Goal: Navigation & Orientation: Find specific page/section

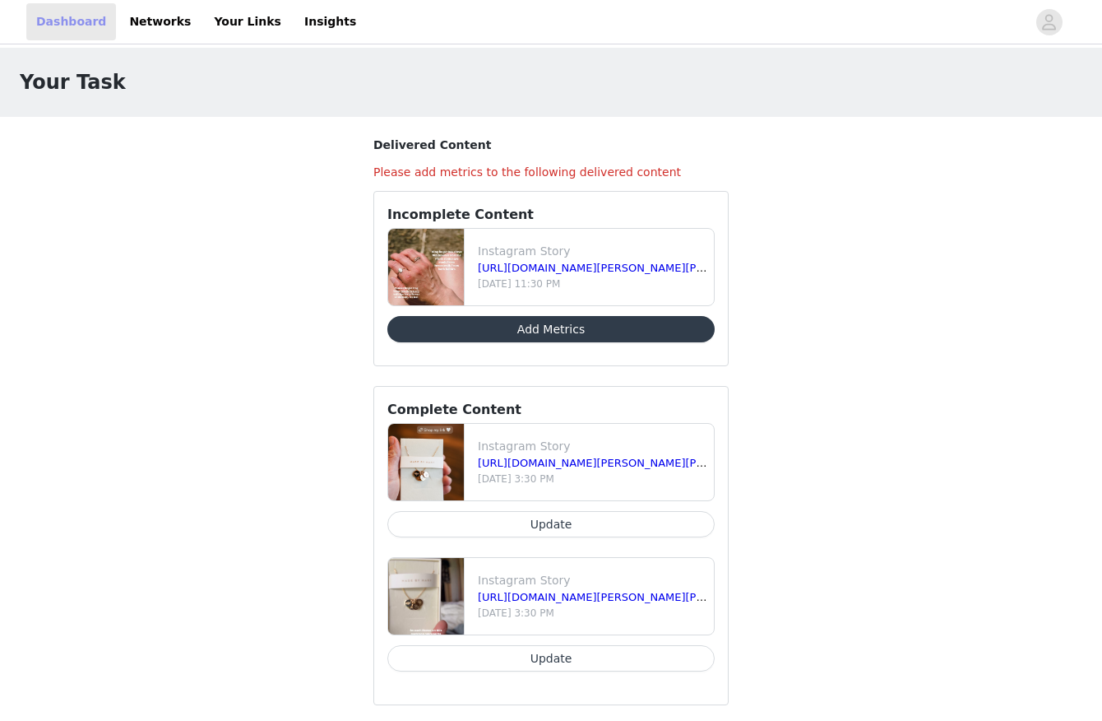
click at [44, 11] on link "Dashboard" at bounding box center [71, 21] width 90 height 37
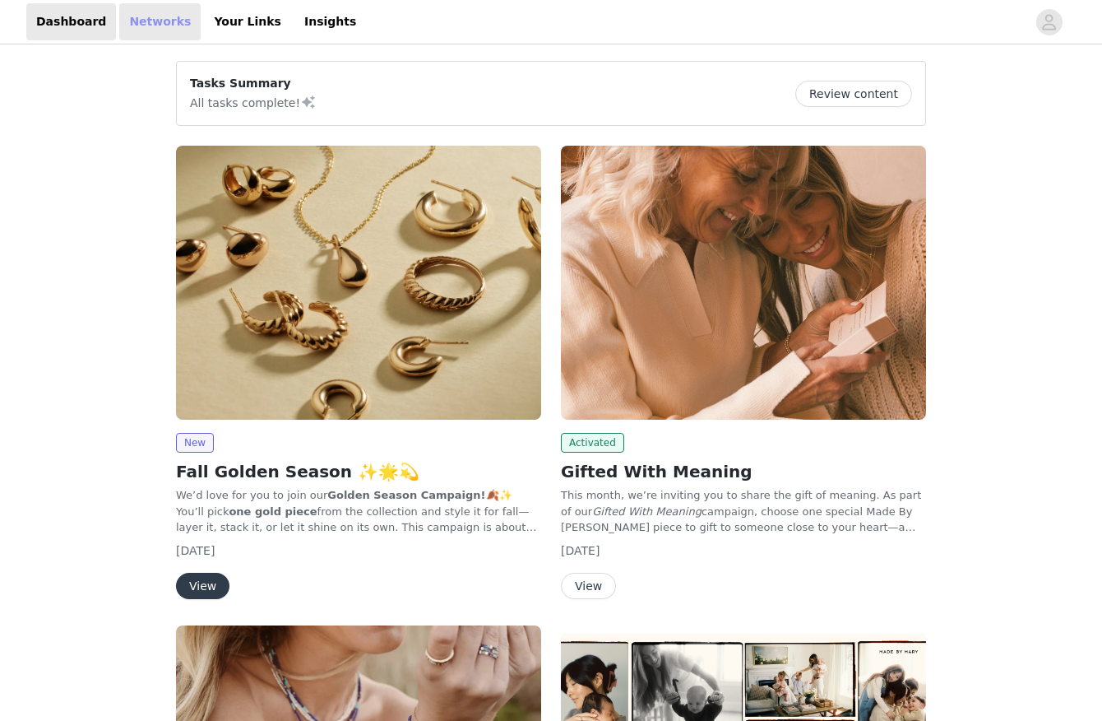
click at [160, 26] on link "Networks" at bounding box center [159, 21] width 81 height 37
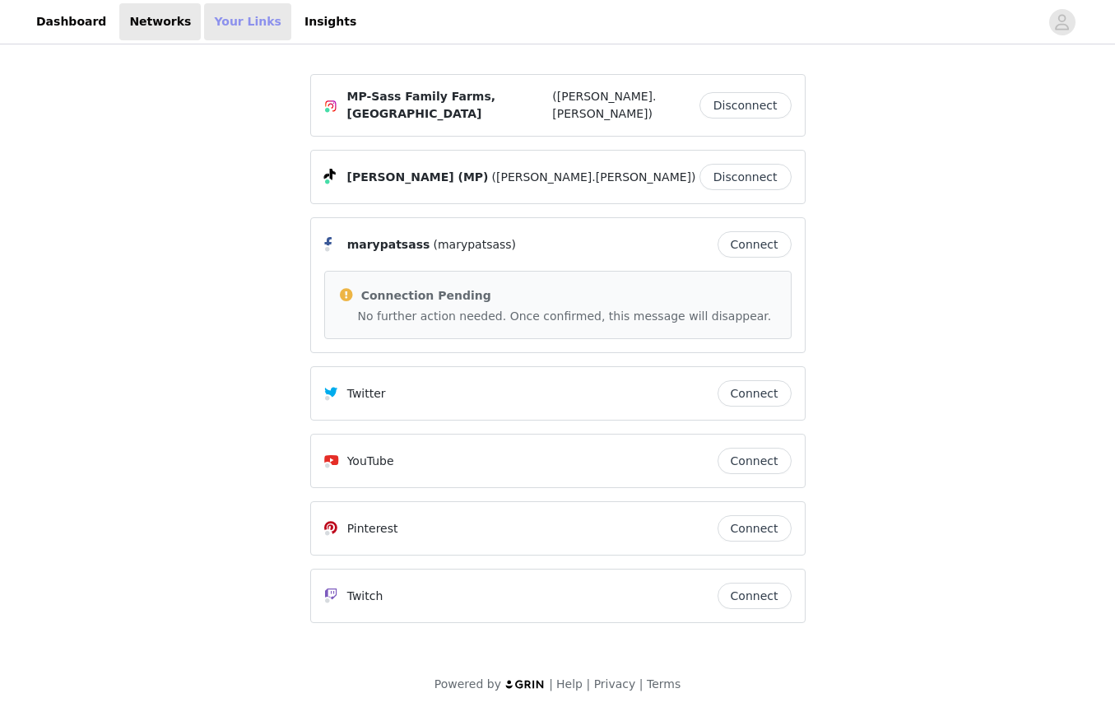
click at [205, 17] on link "Your Links" at bounding box center [247, 21] width 87 height 37
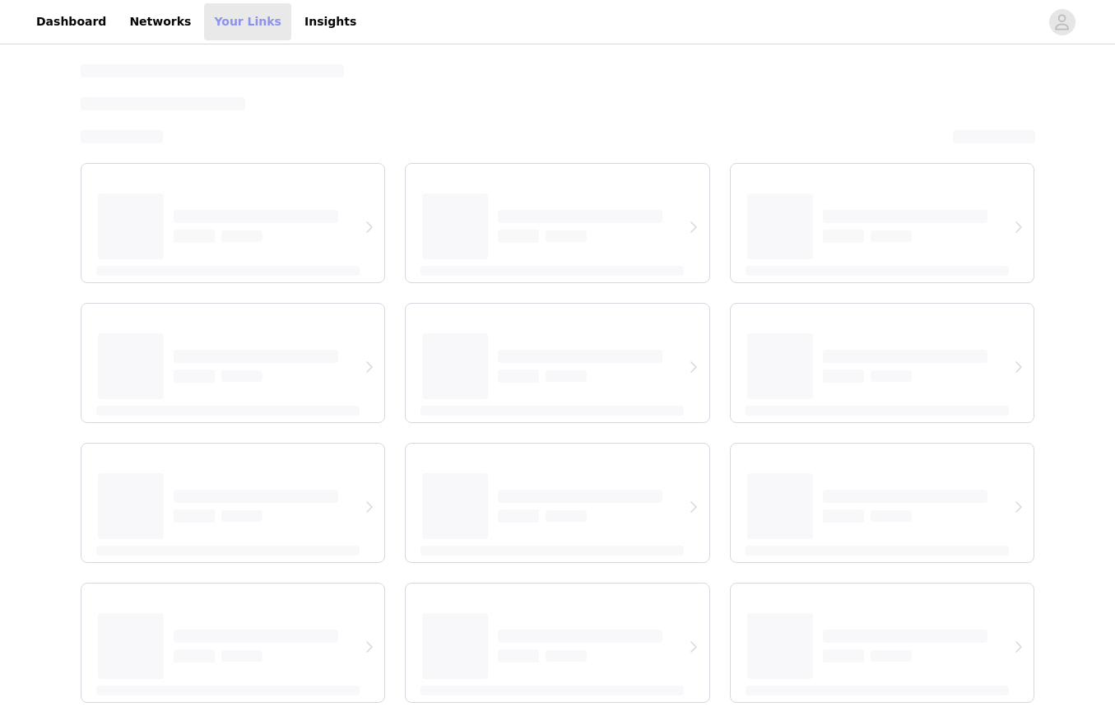
select select "12"
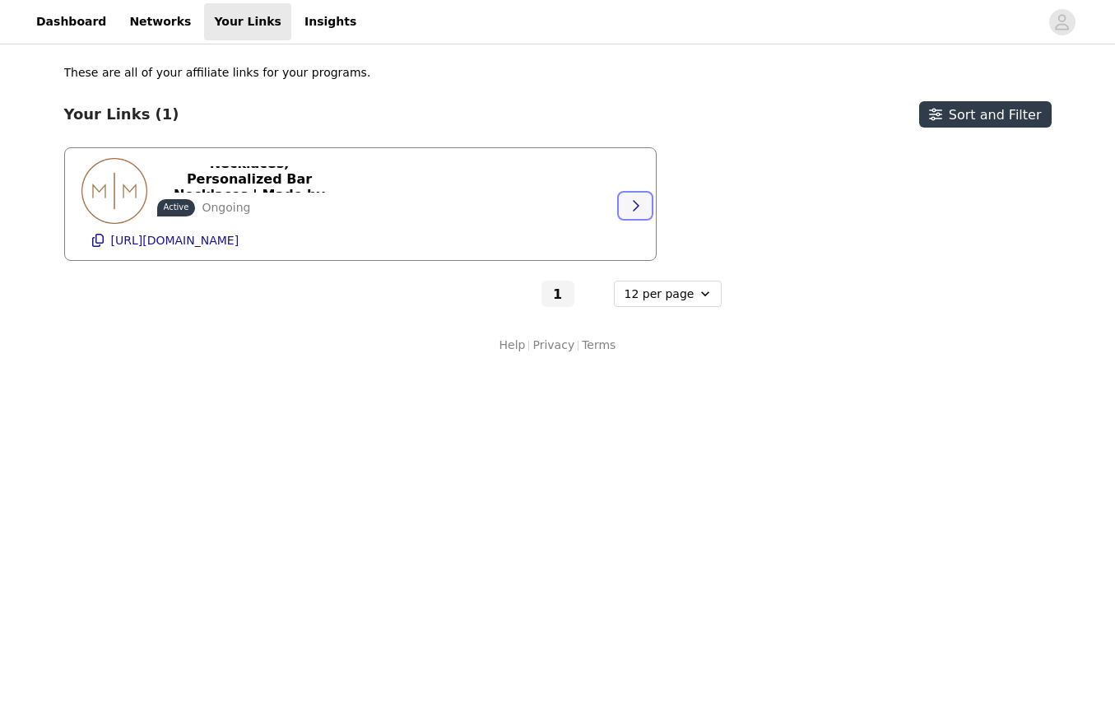
click at [634, 206] on icon "button" at bounding box center [634, 205] width 13 height 13
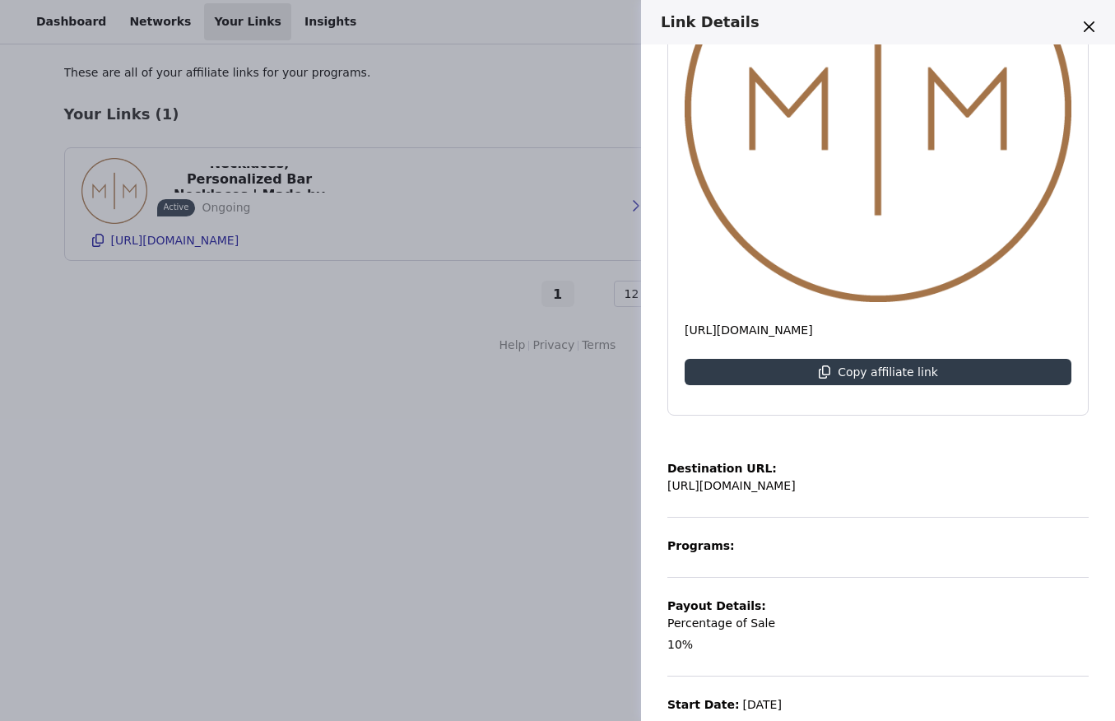
scroll to position [296, 0]
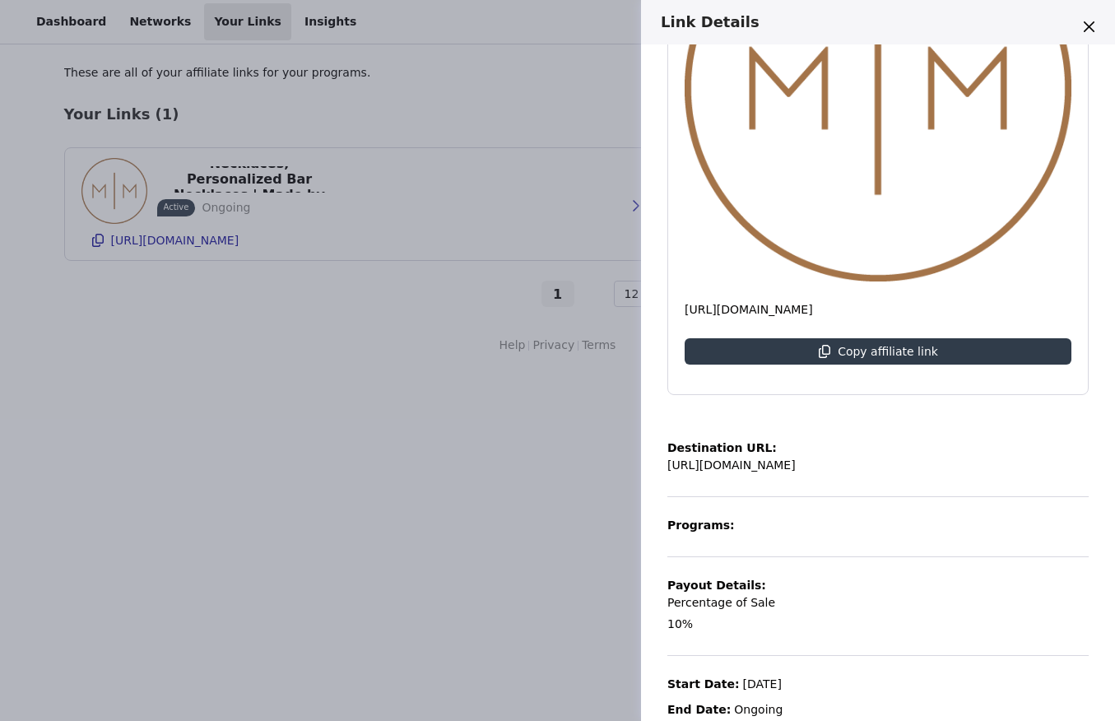
click at [262, 504] on div "Link Details Hand Stamped Disc Necklaces, Personalized Bar Necklaces | Made by …" at bounding box center [557, 360] width 1115 height 721
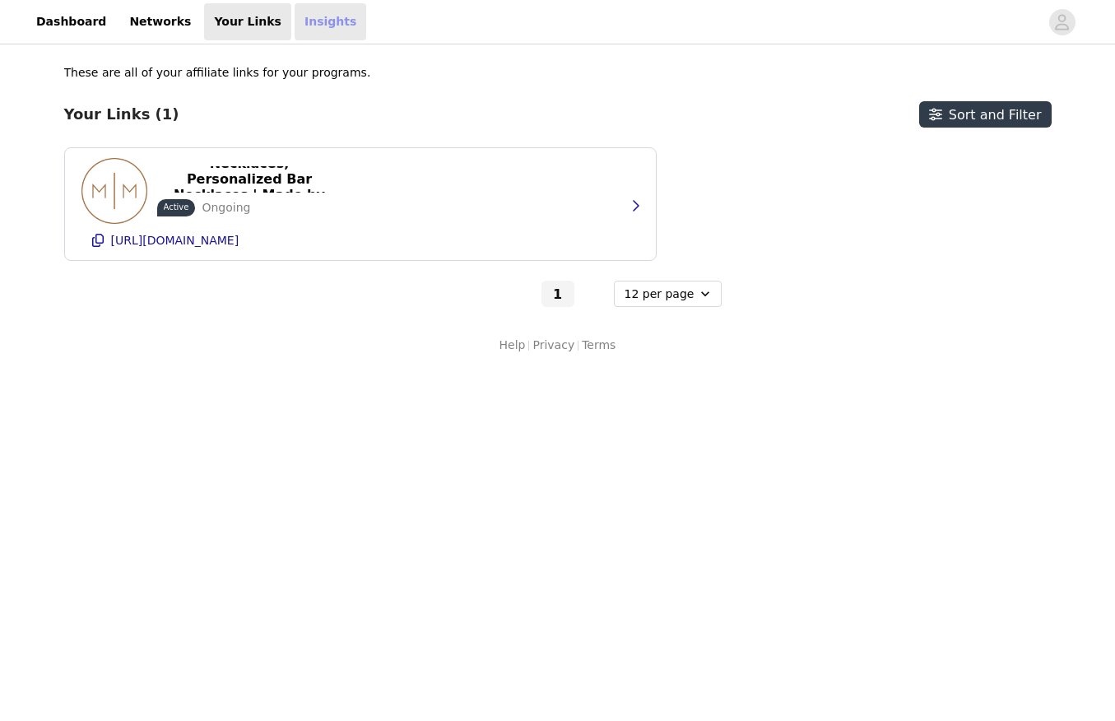
click at [295, 19] on link "Insights" at bounding box center [330, 21] width 72 height 37
